Goal: Task Accomplishment & Management: Complete application form

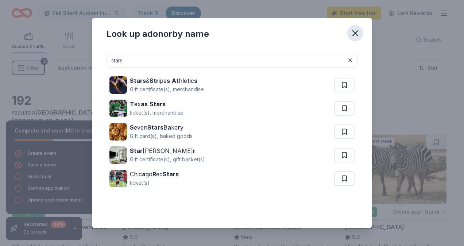
click at [356, 34] on icon "button" at bounding box center [355, 33] width 5 height 5
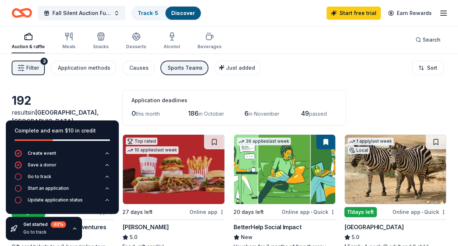
click at [445, 15] on line "button" at bounding box center [444, 15] width 6 height 0
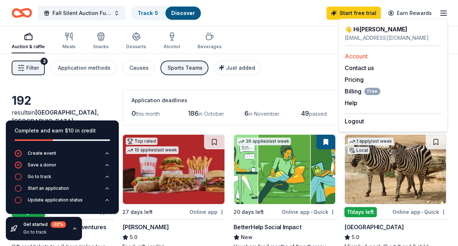
click at [358, 56] on link "Account" at bounding box center [356, 55] width 23 height 7
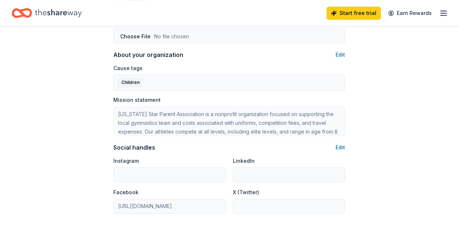
scroll to position [398, 0]
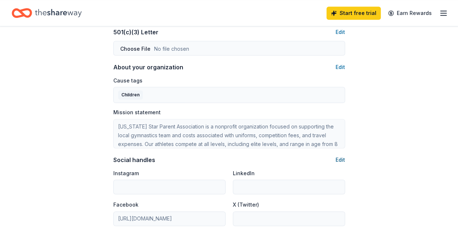
click at [341, 157] on button "Edit" at bounding box center [340, 159] width 9 height 9
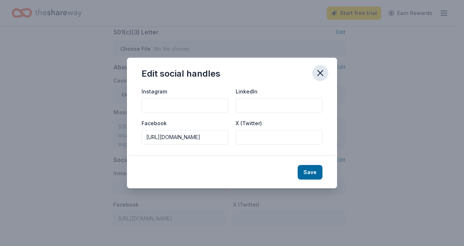
click at [321, 73] on icon "button" at bounding box center [320, 73] width 10 height 10
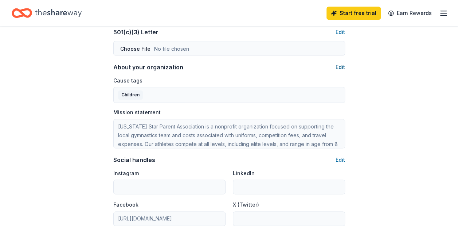
click at [343, 66] on button "Edit" at bounding box center [340, 67] width 9 height 9
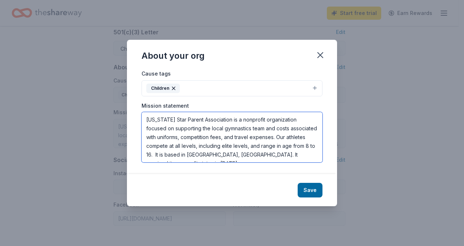
drag, startPoint x: 146, startPoint y: 119, endPoint x: 299, endPoint y: 145, distance: 155.3
click at [299, 145] on textarea "[US_STATE] Star Parent Association is a nonprofit organization focused on suppo…" at bounding box center [231, 137] width 181 height 50
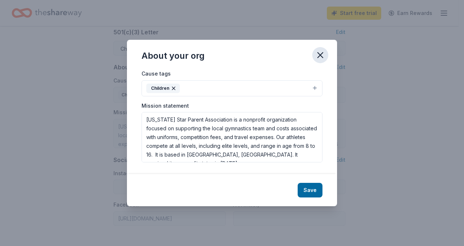
click at [319, 56] on icon "button" at bounding box center [320, 55] width 10 height 10
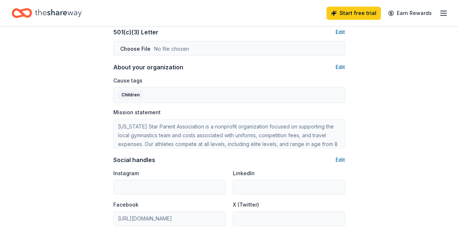
click at [73, 15] on icon "Home" at bounding box center [58, 12] width 47 height 15
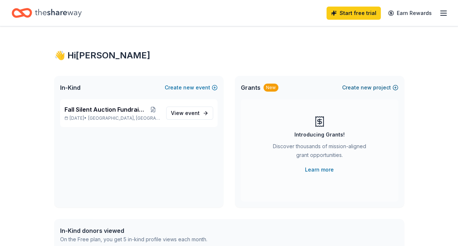
click at [358, 87] on button "Create new project" at bounding box center [370, 87] width 56 height 9
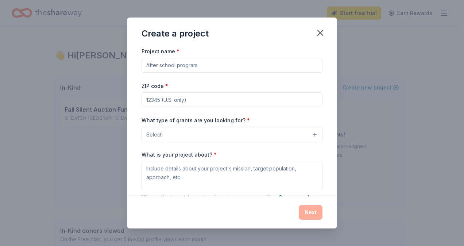
click at [205, 66] on input "Project name *" at bounding box center [231, 65] width 181 height 15
type input "Gymnastics Grants"
click at [179, 96] on input "ZIP code *" at bounding box center [231, 99] width 181 height 15
type input "75460"
click at [194, 138] on button "Select" at bounding box center [231, 134] width 181 height 15
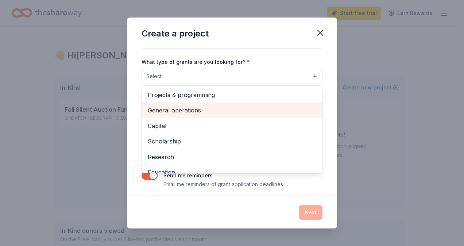
click at [166, 110] on span "General operations" at bounding box center [232, 109] width 168 height 9
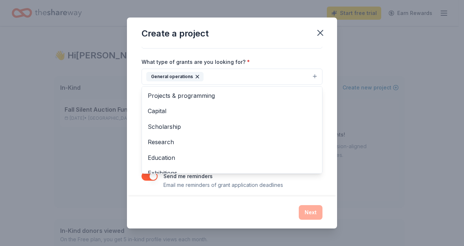
click at [136, 99] on div "Project name * Gymnastics Grants ZIP code * 75460 What type of grants are you l…" at bounding box center [232, 121] width 210 height 149
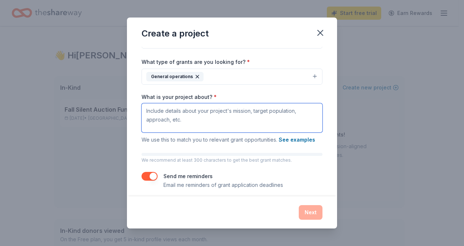
drag, startPoint x: 190, startPoint y: 121, endPoint x: 145, endPoint y: 113, distance: 45.5
click at [145, 113] on textarea "What is your project about? *" at bounding box center [231, 117] width 181 height 29
paste textarea "Texas Star Parent Association is a nonprofit organization focused on supporting…"
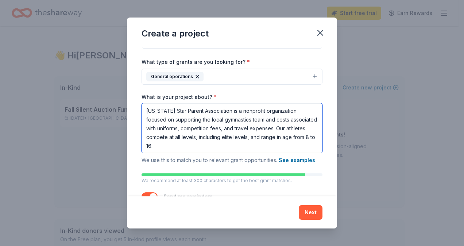
type textarea "Texas Star Parent Association is a nonprofit organization focused on supporting…"
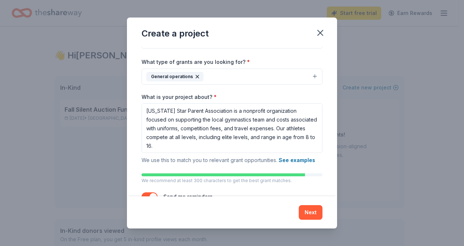
click at [134, 114] on div "Project name * Gymnastics Grants ZIP code * 75460 What type of grants are you l…" at bounding box center [232, 121] width 210 height 149
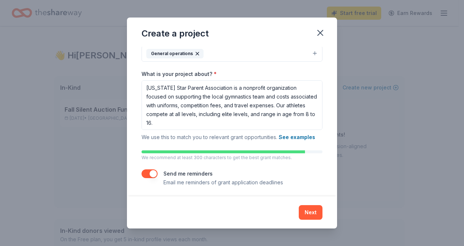
scroll to position [83, 0]
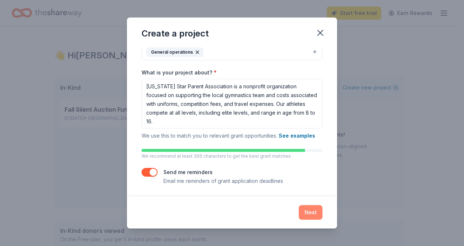
click at [311, 214] on button "Next" at bounding box center [311, 212] width 24 height 15
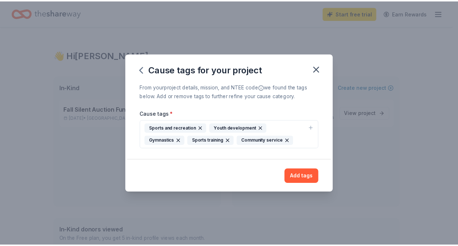
scroll to position [0, 0]
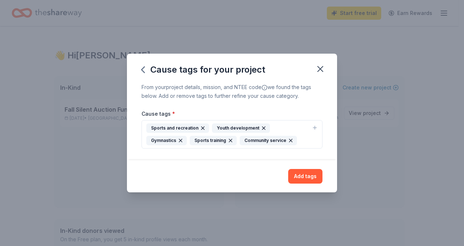
click at [289, 139] on icon "button" at bounding box center [290, 140] width 3 height 3
click at [303, 176] on button "Add tags" at bounding box center [305, 176] width 34 height 15
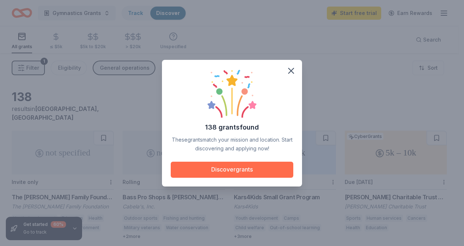
click at [243, 168] on button "Discover grants" at bounding box center [232, 169] width 122 height 16
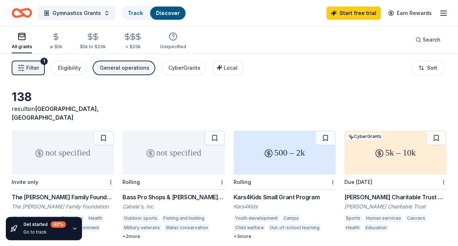
click at [37, 69] on span "Filter" at bounding box center [32, 67] width 13 height 9
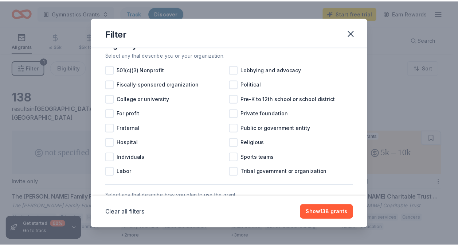
scroll to position [89, 0]
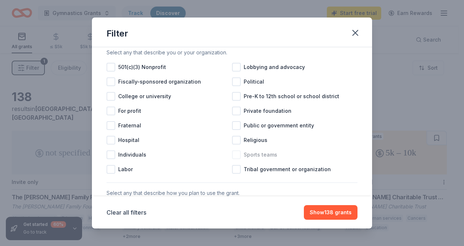
click at [233, 159] on div at bounding box center [236, 154] width 9 height 9
click at [110, 71] on div at bounding box center [110, 67] width 9 height 9
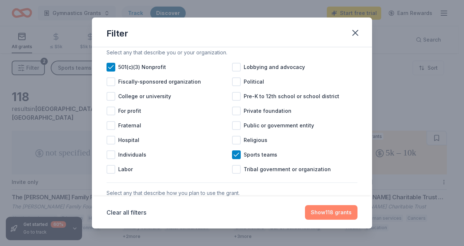
click at [321, 214] on button "Show 118 grants" at bounding box center [331, 212] width 52 height 15
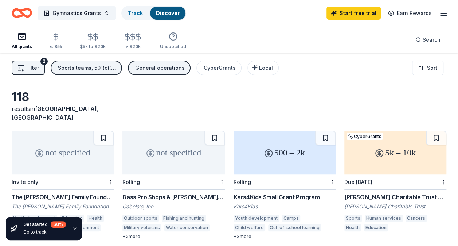
click at [25, 68] on button "Filter 2" at bounding box center [28, 68] width 33 height 15
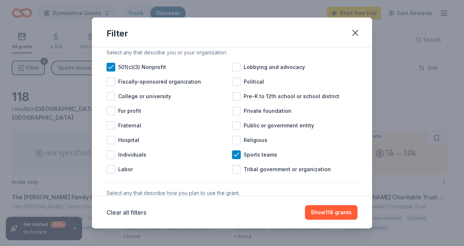
scroll to position [90, 0]
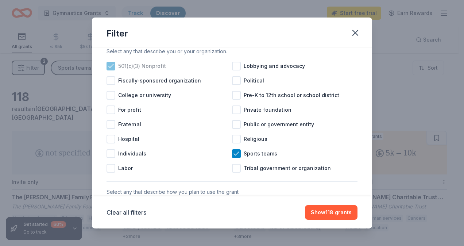
click at [114, 70] on div at bounding box center [110, 66] width 9 height 9
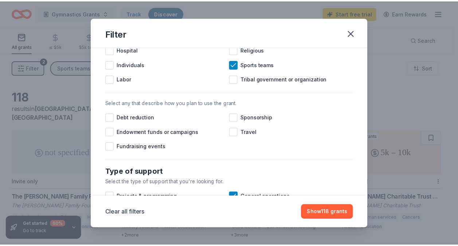
scroll to position [60, 0]
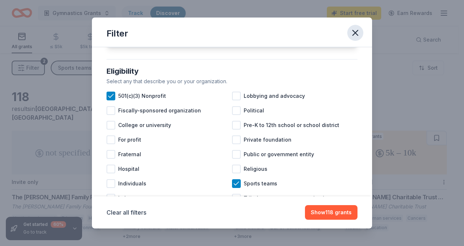
click at [353, 37] on icon "button" at bounding box center [355, 33] width 10 height 10
